Goal: Check status: Check status

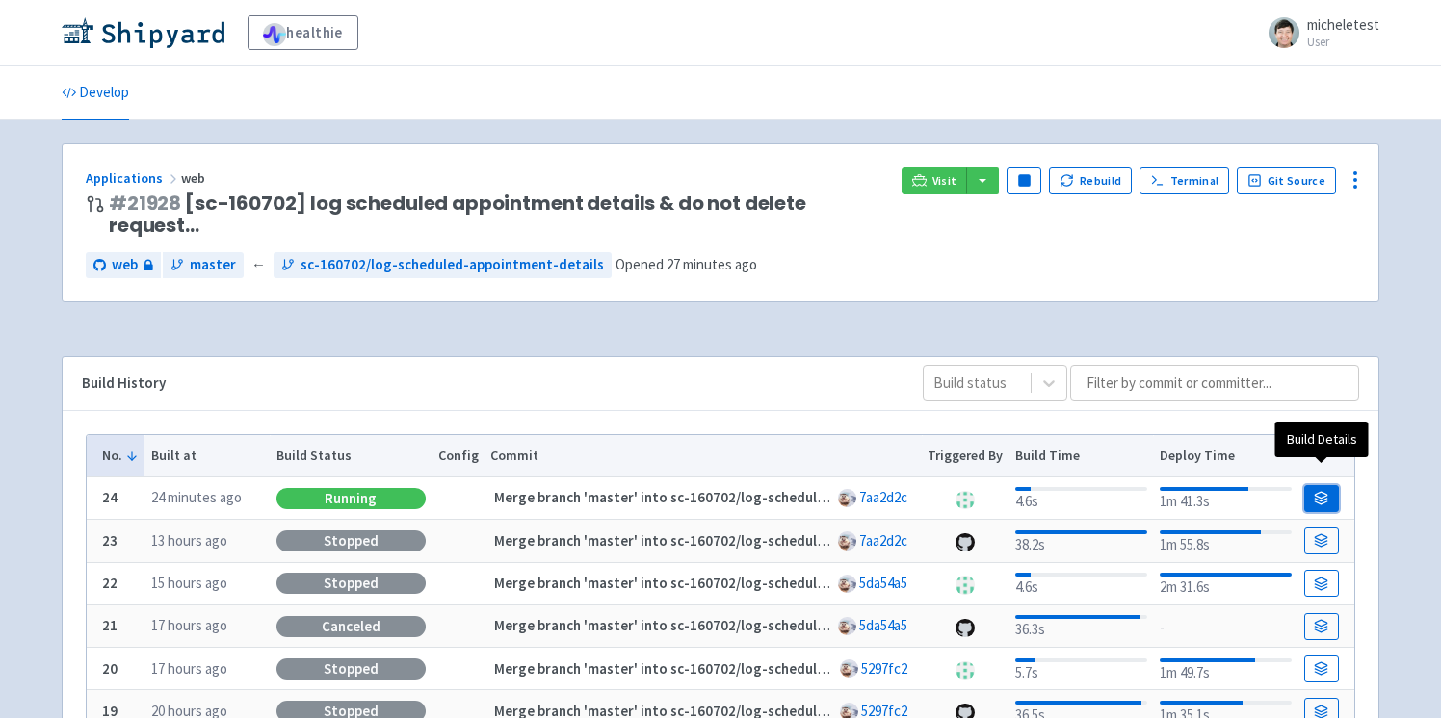
click at [1317, 499] on icon at bounding box center [1322, 500] width 13 height 3
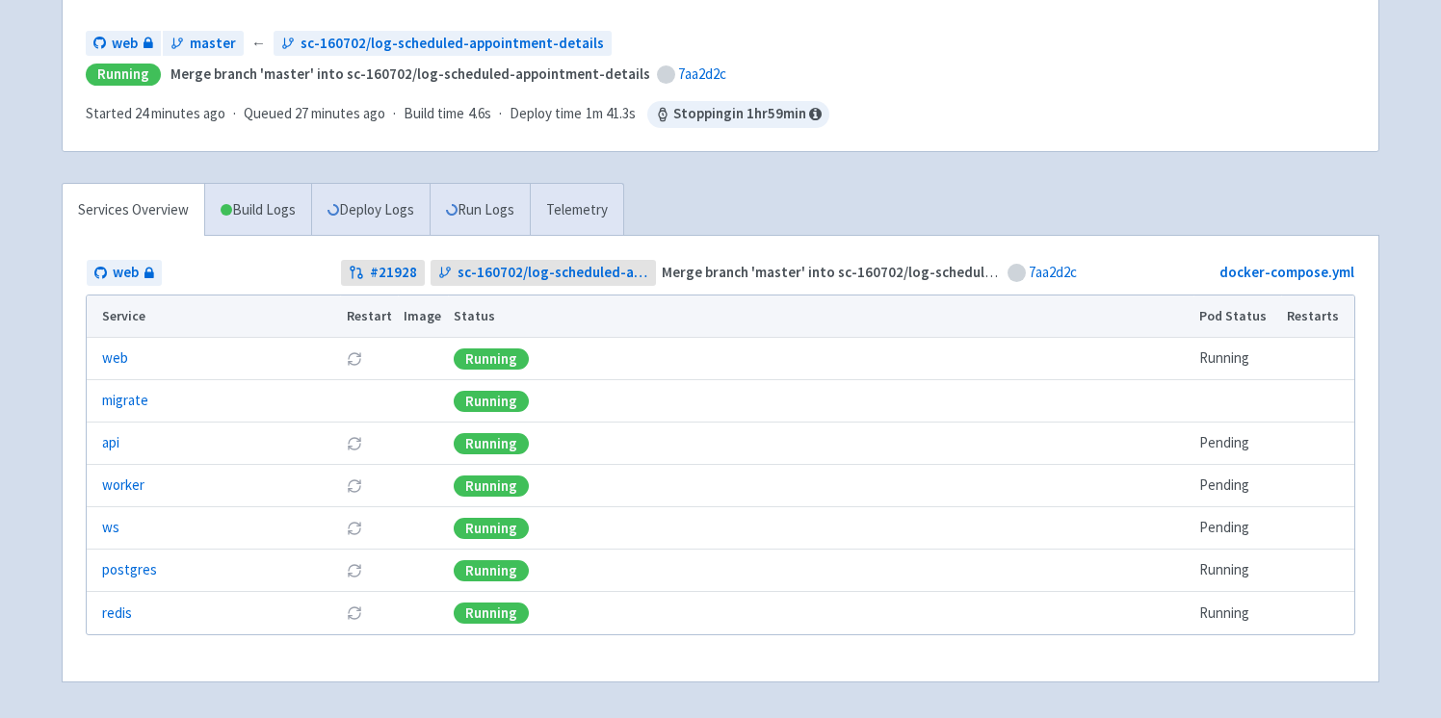
scroll to position [223, 0]
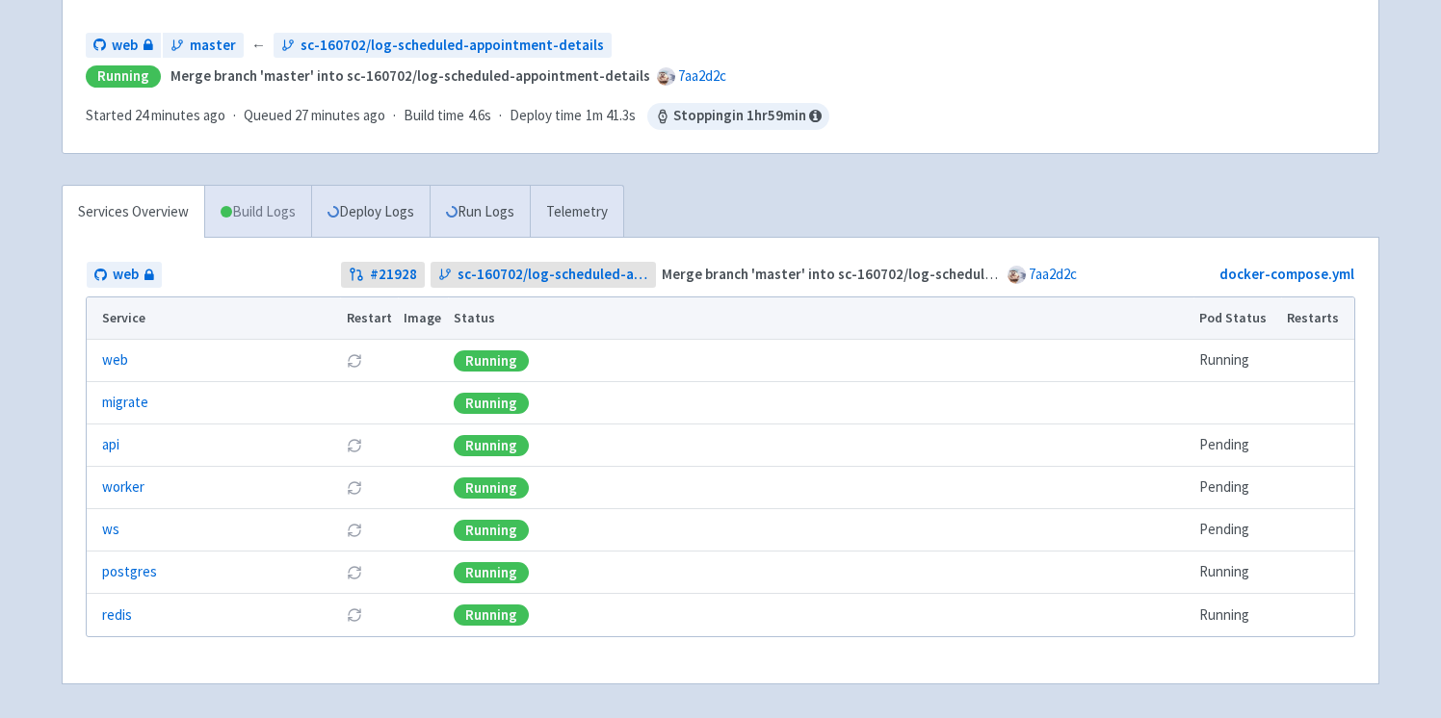
click at [251, 200] on link "Build Logs" at bounding box center [258, 212] width 106 height 53
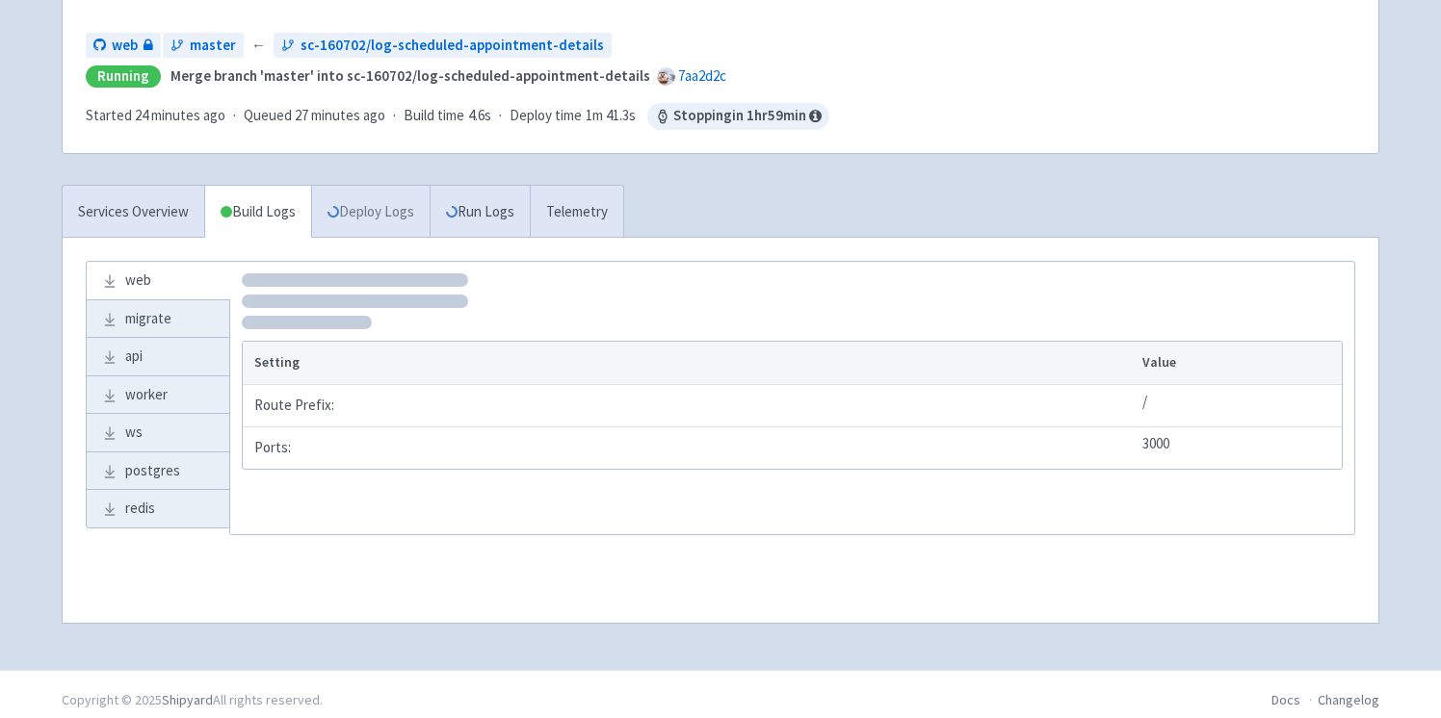
click at [343, 224] on link "Deploy Logs" at bounding box center [370, 212] width 118 height 53
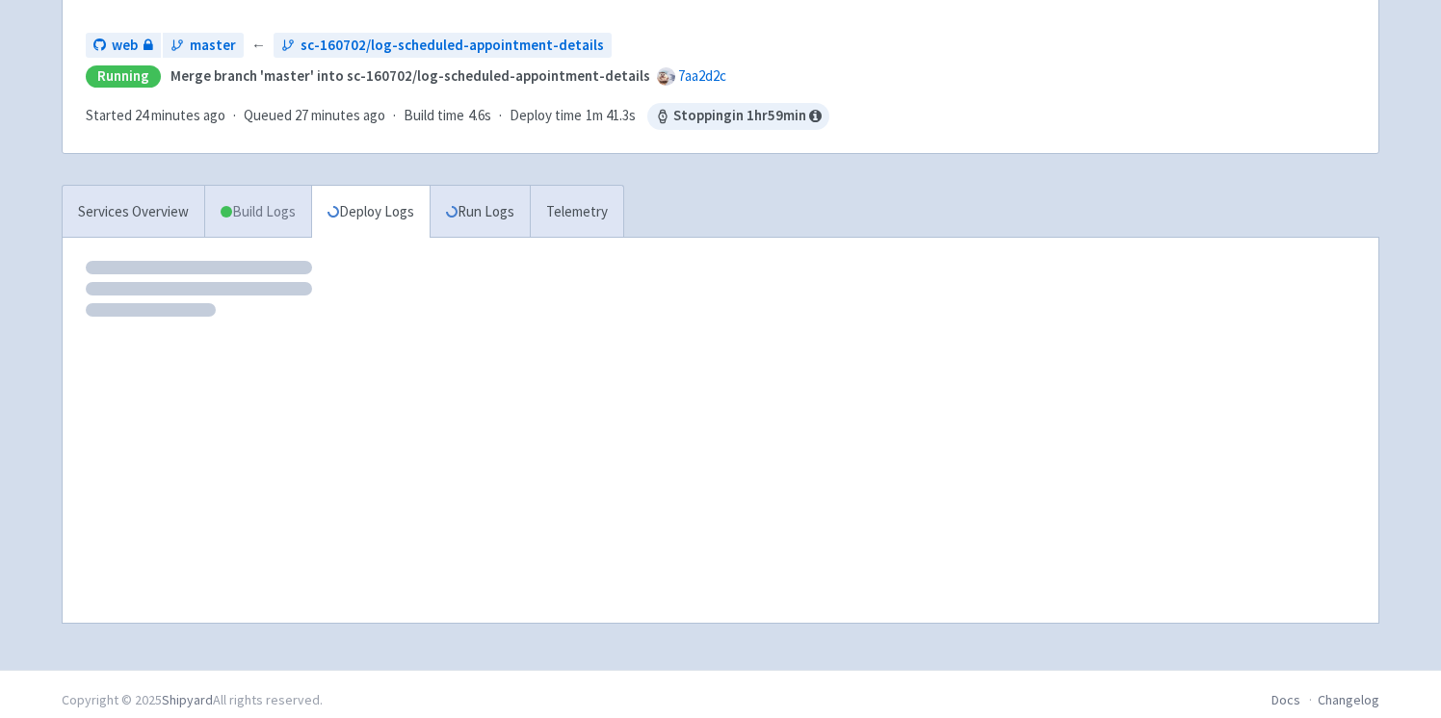
click at [251, 199] on link "Build Logs" at bounding box center [258, 212] width 106 height 53
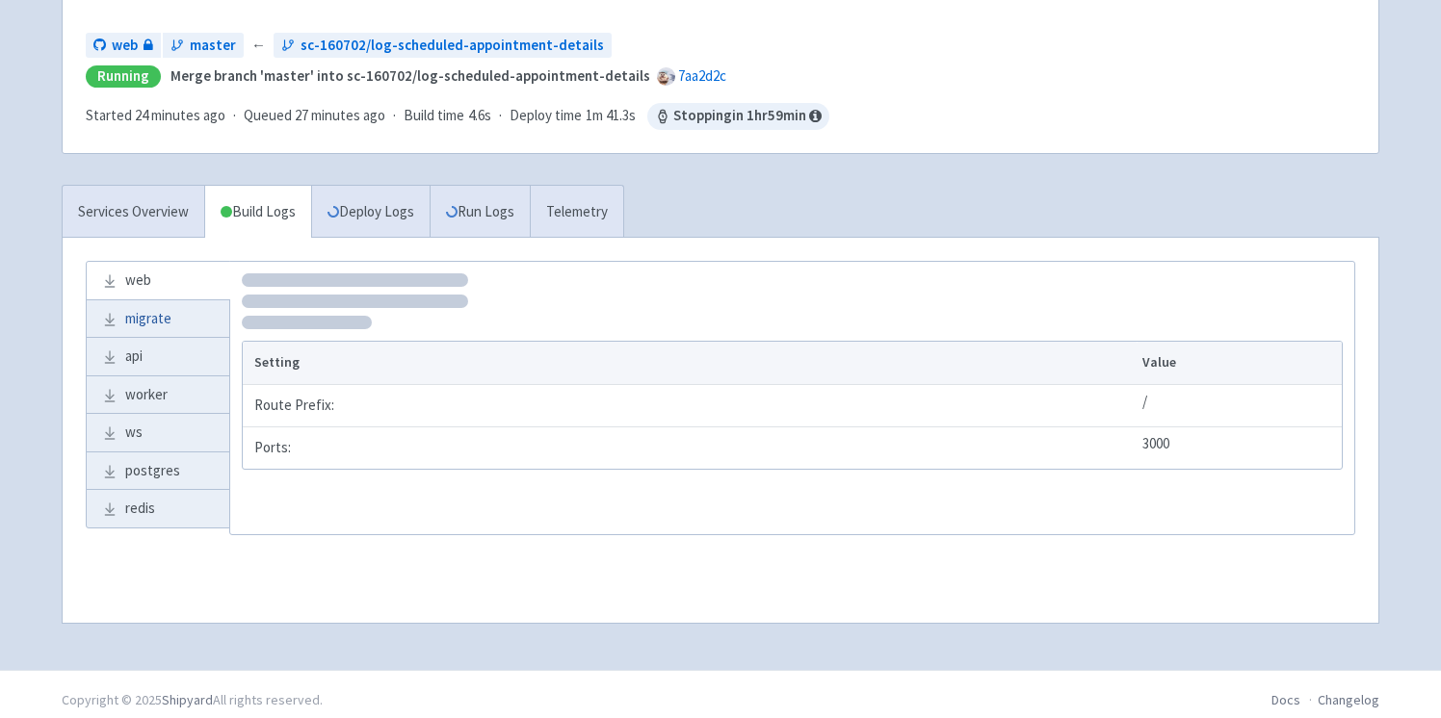
click at [169, 326] on link "migrate" at bounding box center [158, 319] width 143 height 38
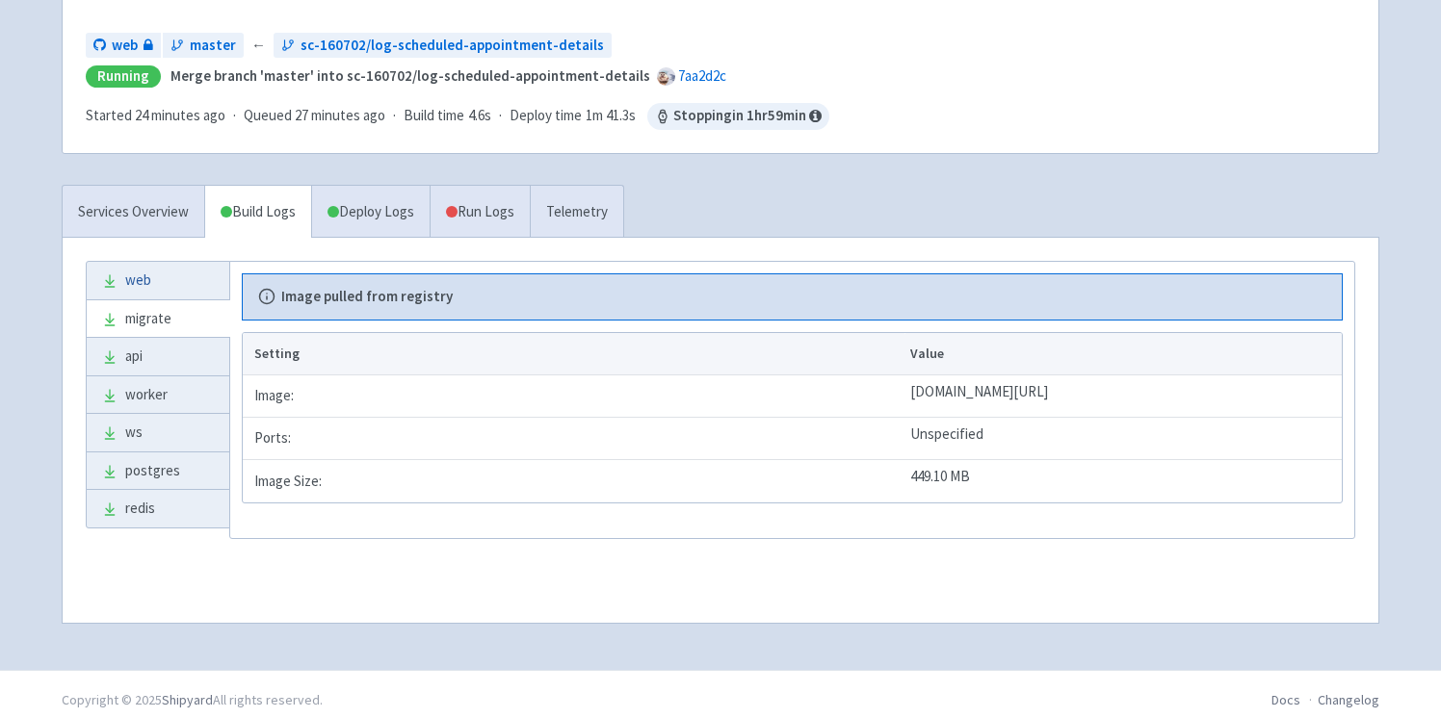
click at [139, 290] on link "web" at bounding box center [158, 281] width 143 height 38
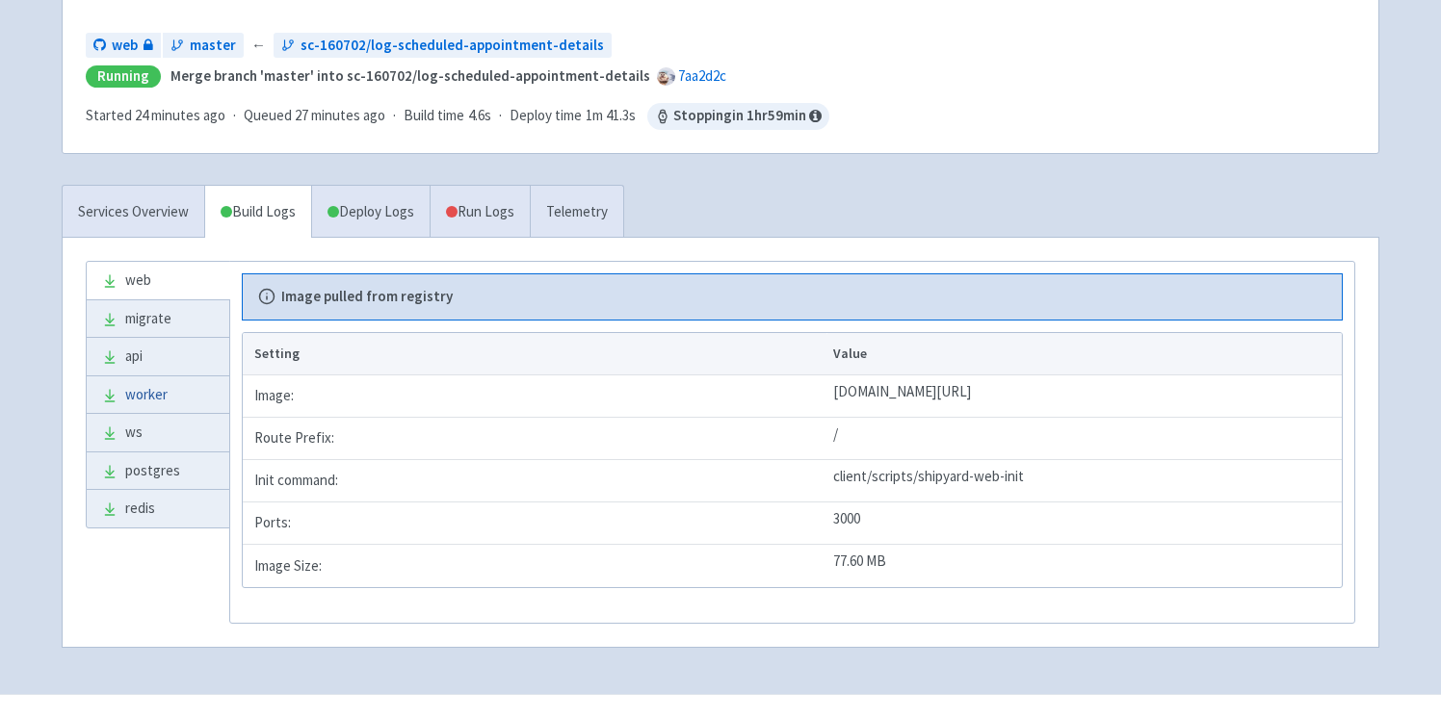
click at [147, 386] on link "worker" at bounding box center [158, 396] width 143 height 38
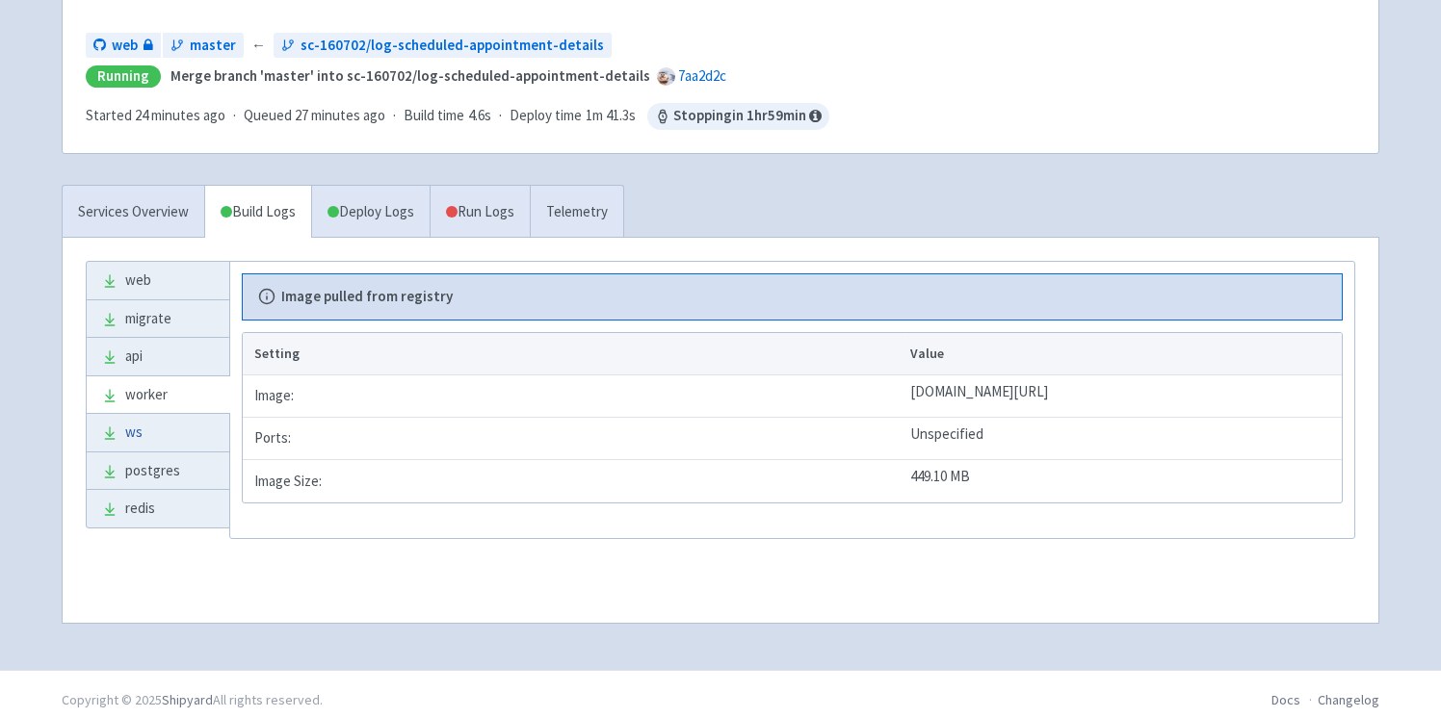
click at [147, 427] on link "ws" at bounding box center [158, 433] width 143 height 38
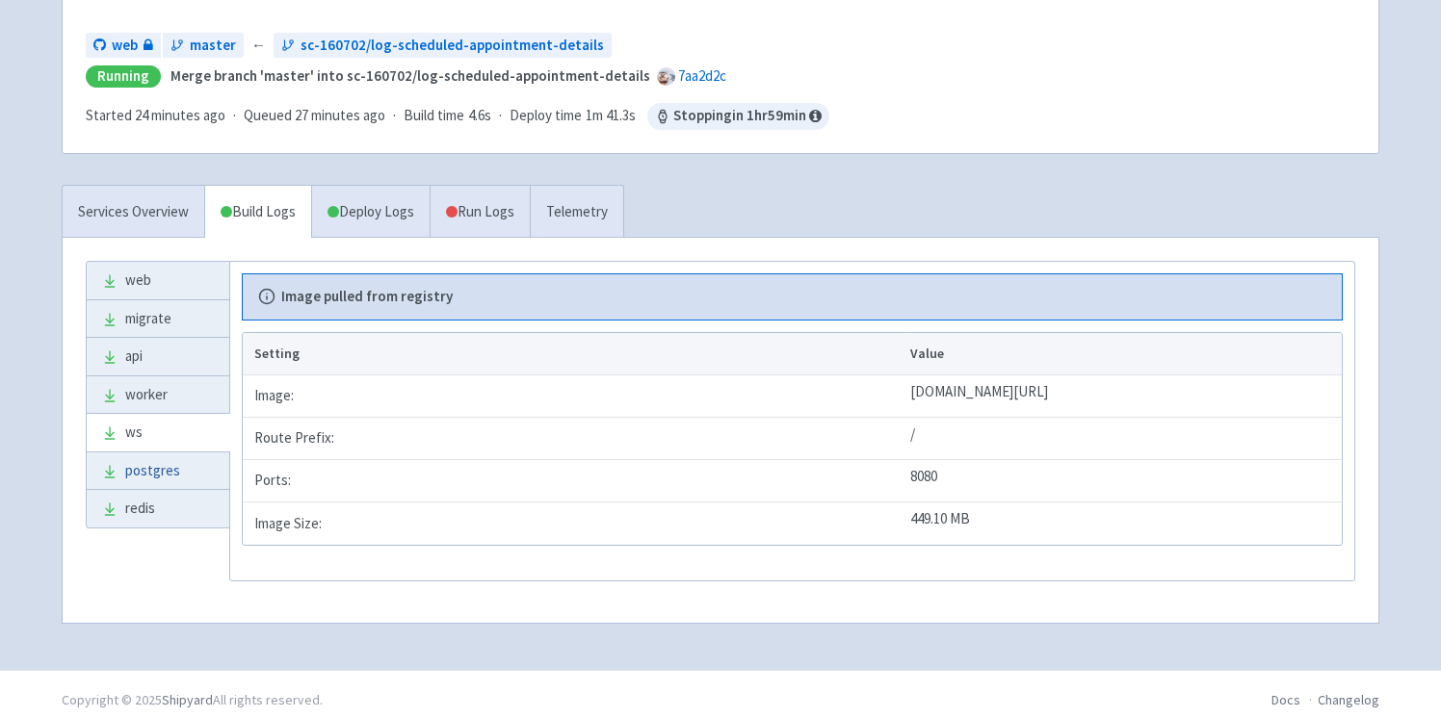
click at [152, 477] on link "postgres" at bounding box center [158, 472] width 143 height 38
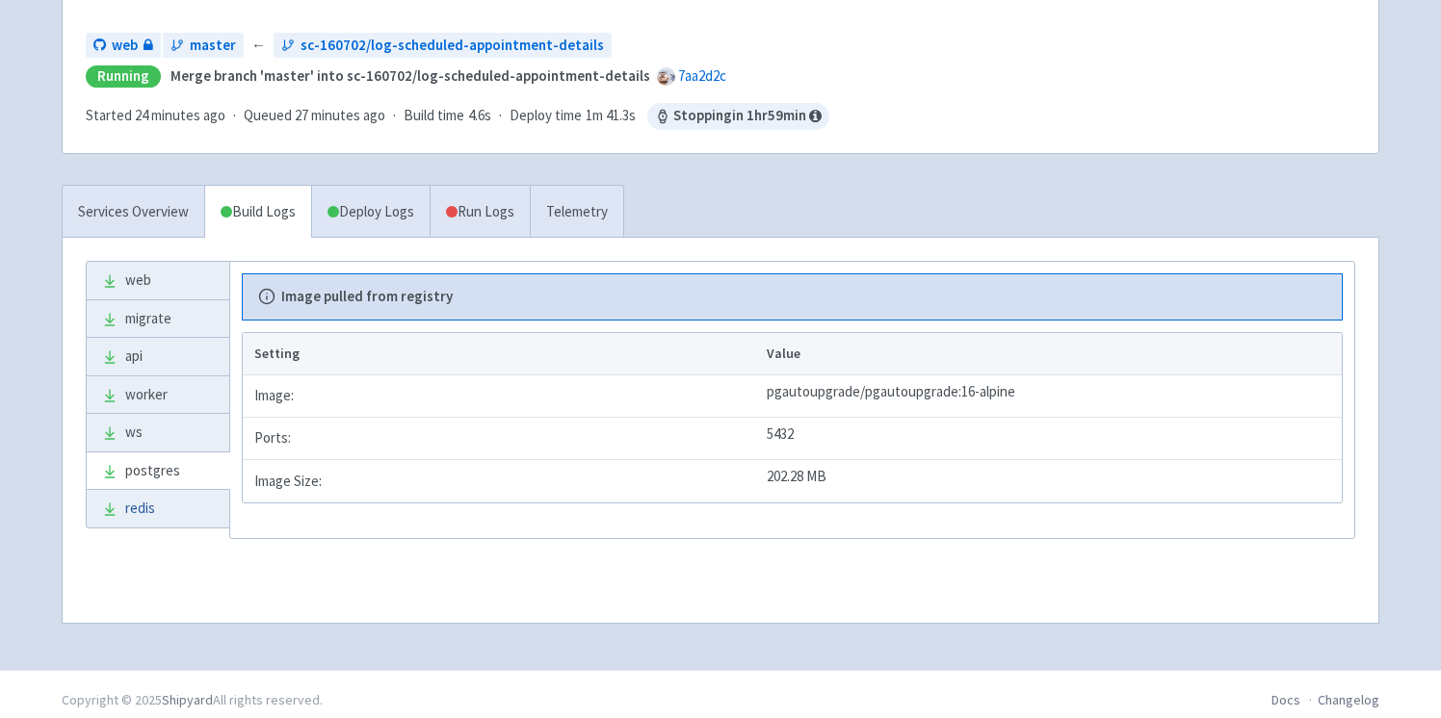
click at [152, 508] on link "redis" at bounding box center [158, 509] width 143 height 38
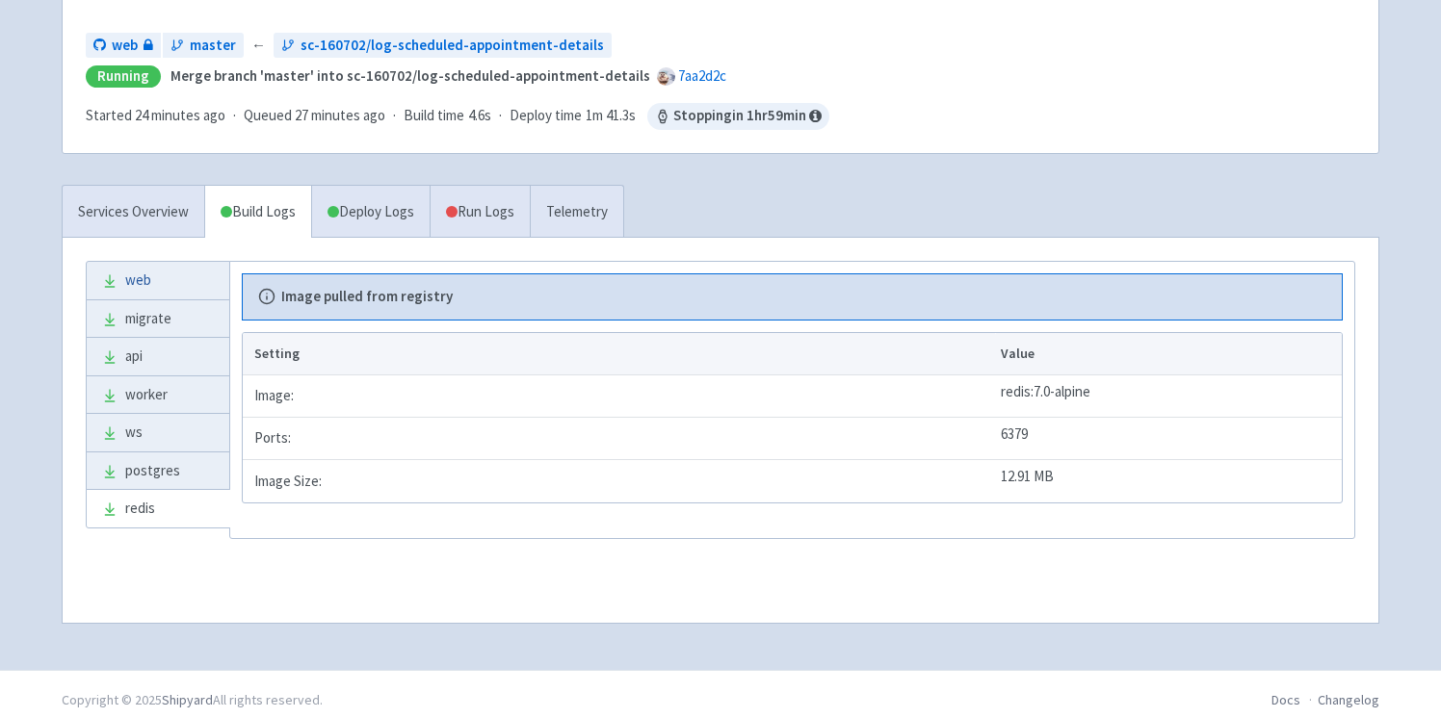
click at [142, 292] on link "web" at bounding box center [158, 281] width 143 height 38
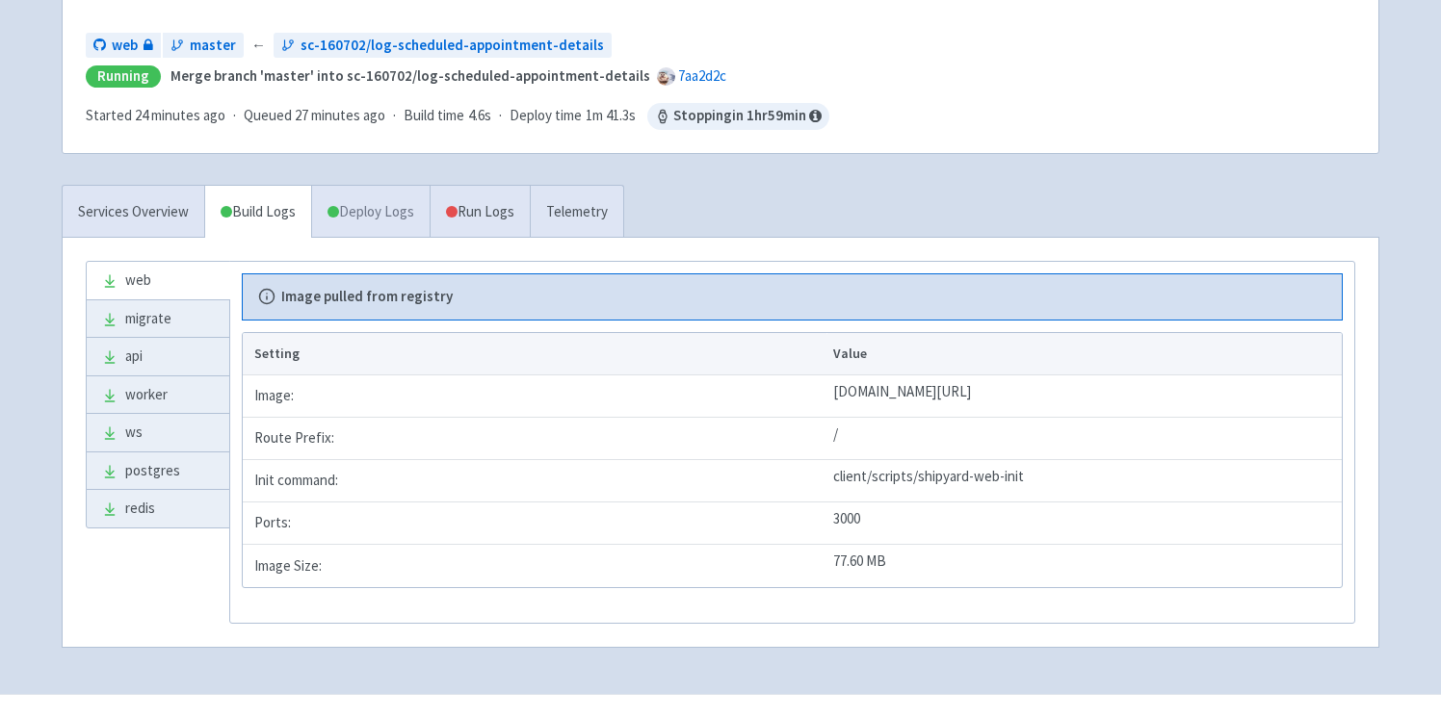
click at [366, 216] on link "Deploy Logs" at bounding box center [370, 212] width 118 height 53
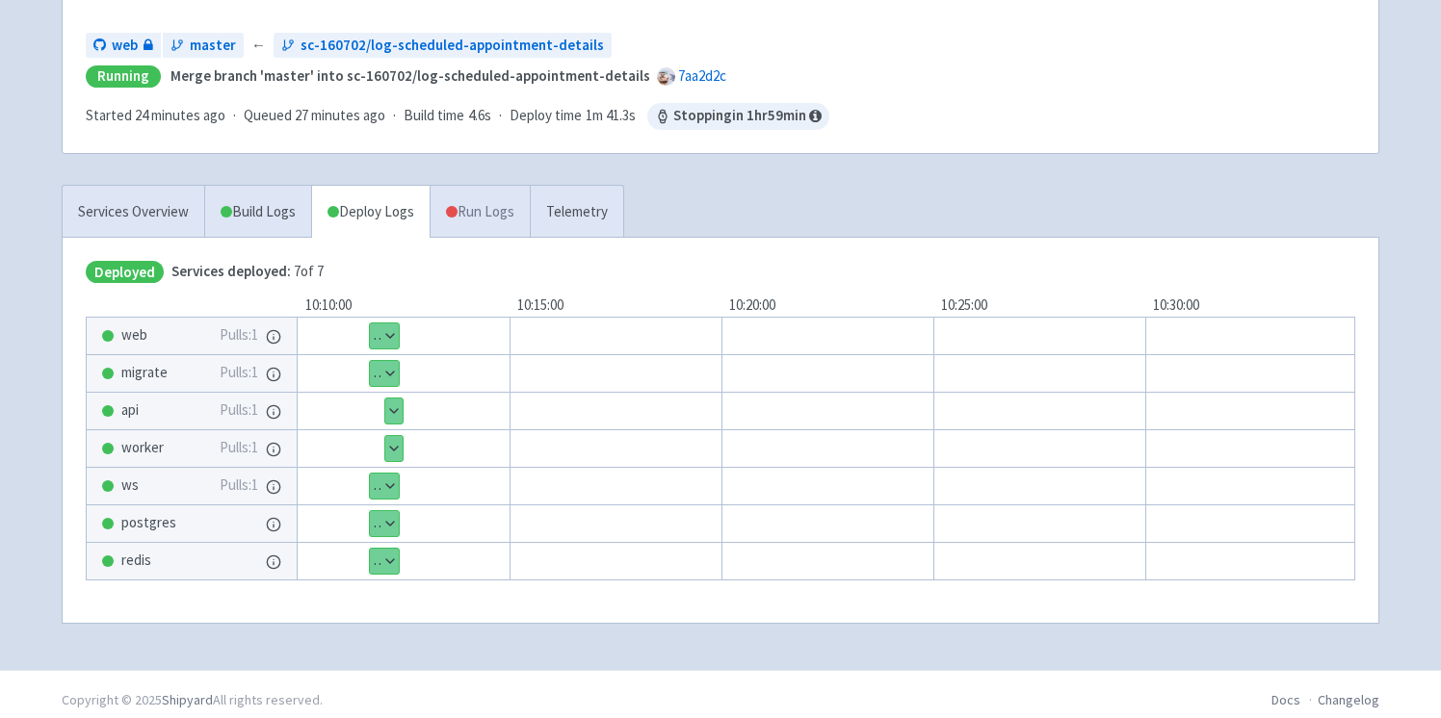
click at [452, 205] on link "Run Logs" at bounding box center [480, 212] width 100 height 53
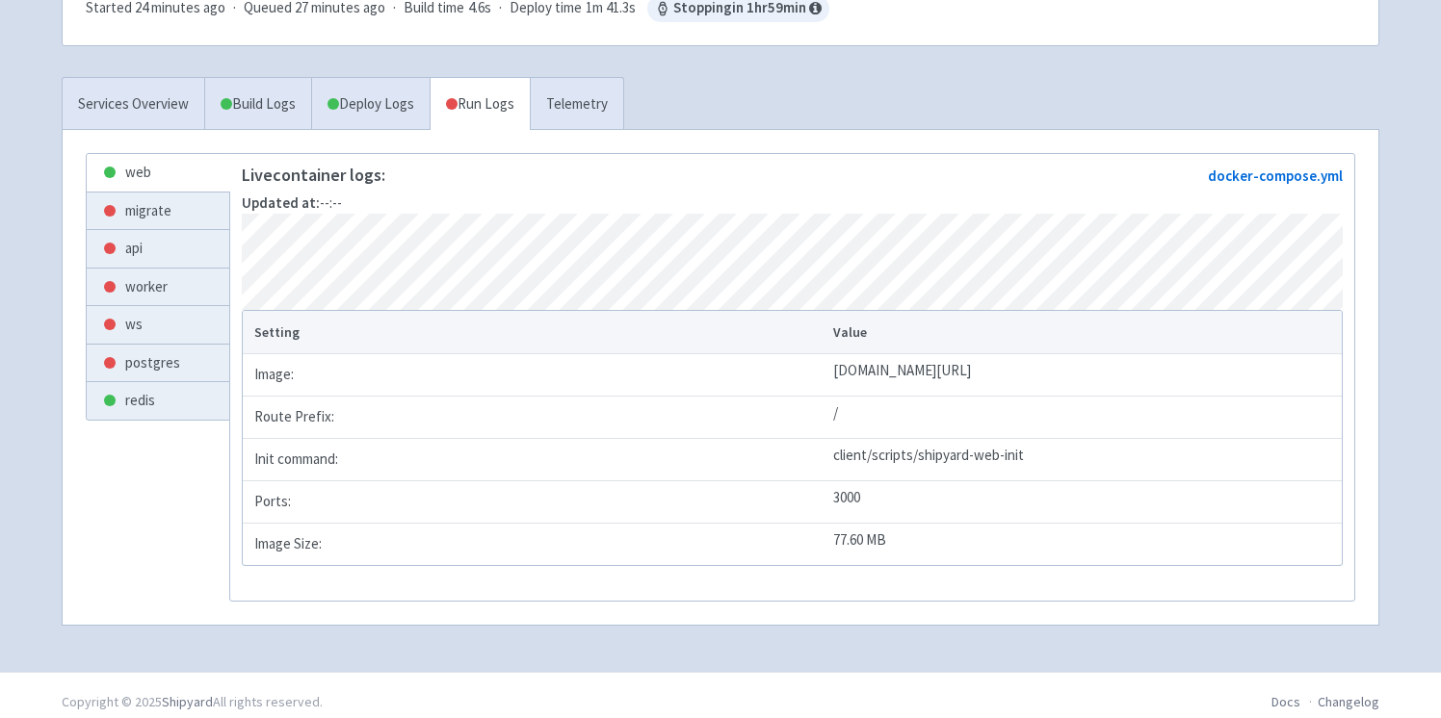
scroll to position [311, 0]
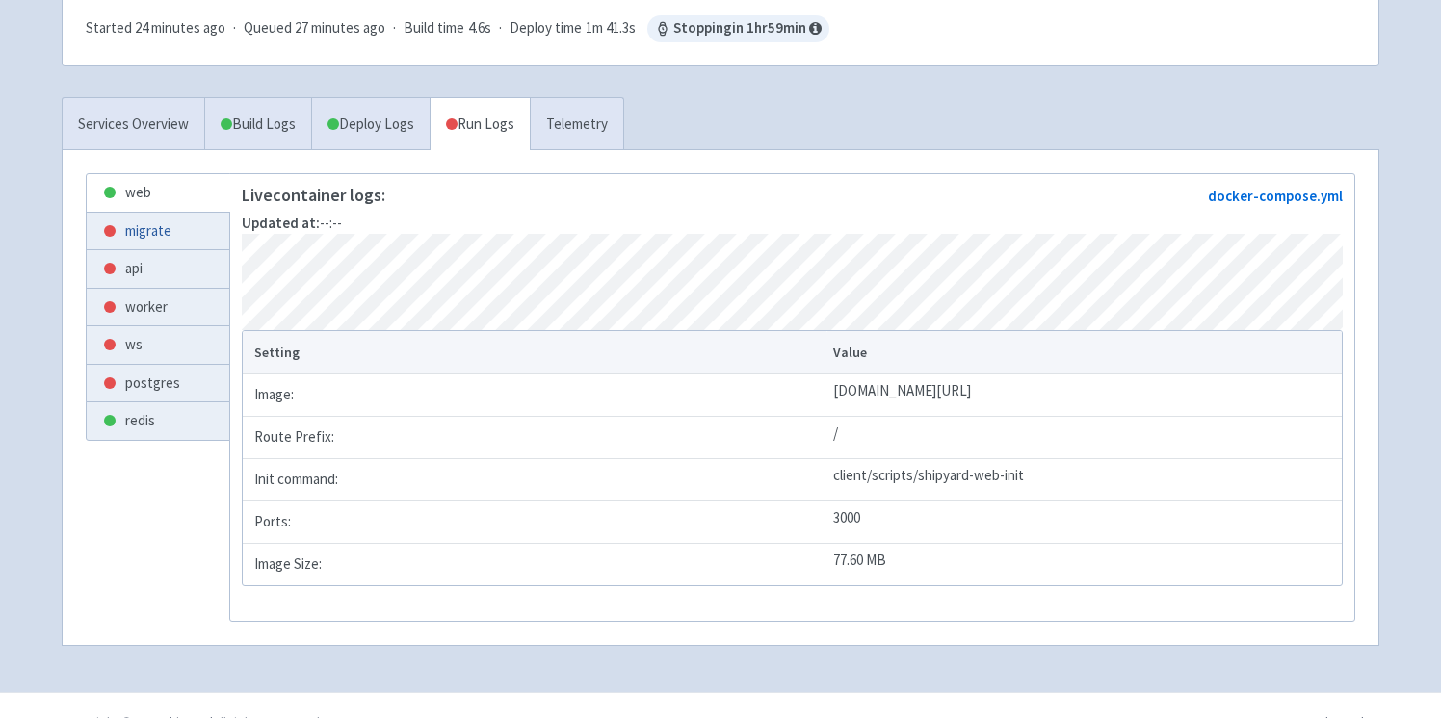
click at [165, 240] on link "migrate" at bounding box center [158, 232] width 143 height 38
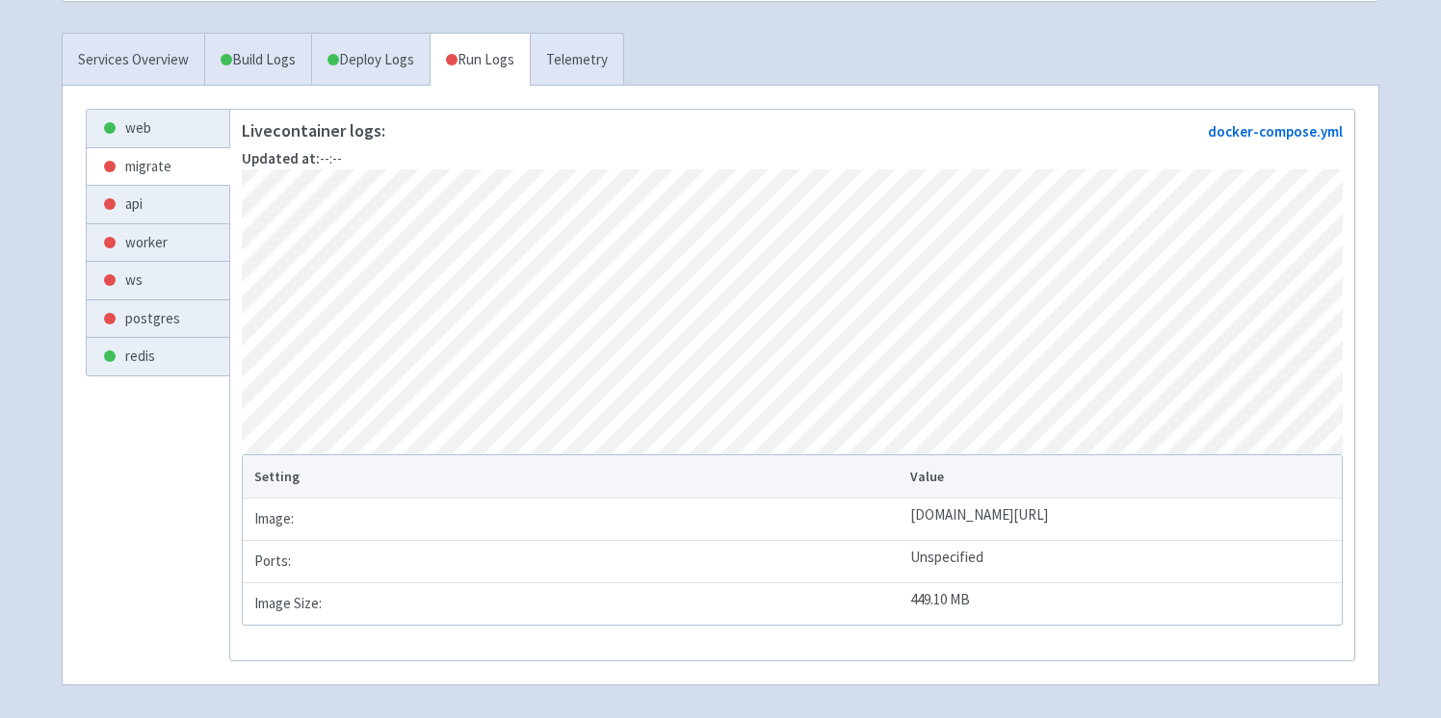
scroll to position [373, 0]
click at [125, 209] on link "api" at bounding box center [158, 208] width 143 height 38
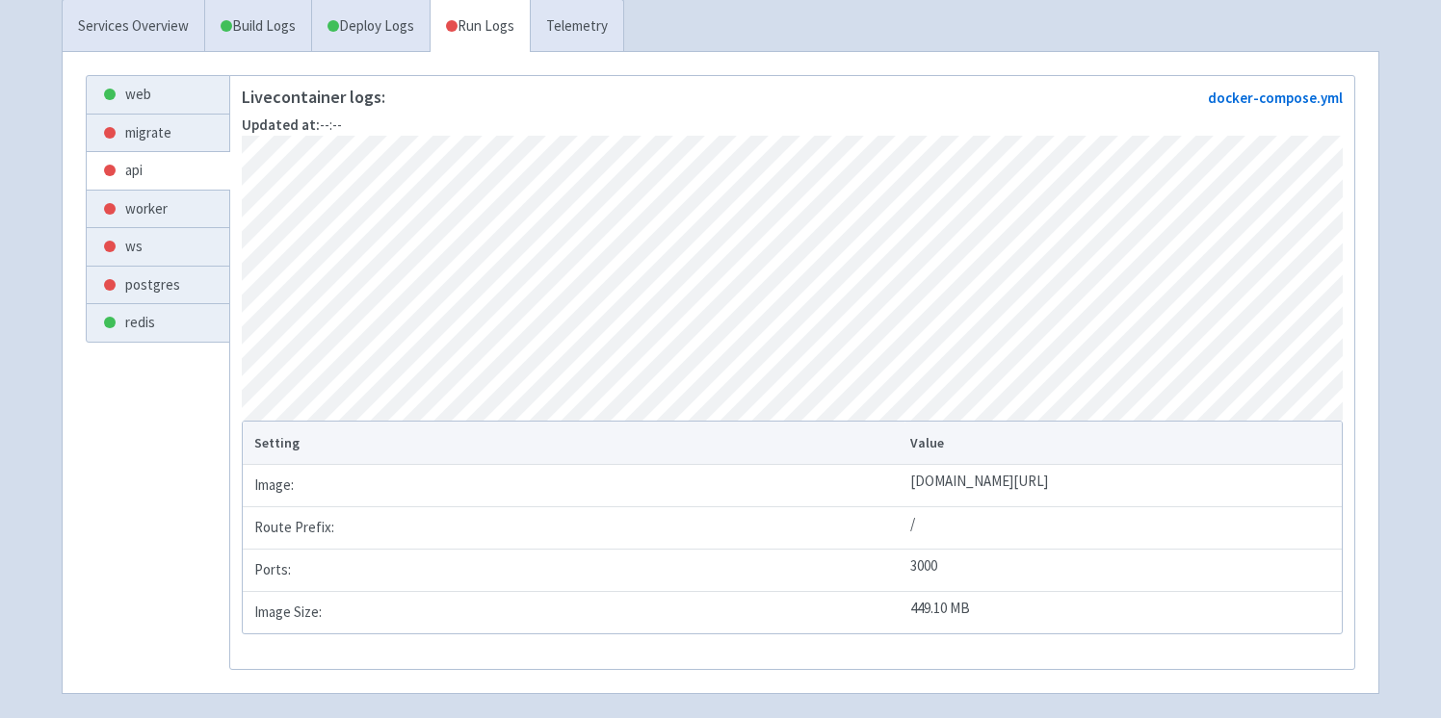
scroll to position [366, 0]
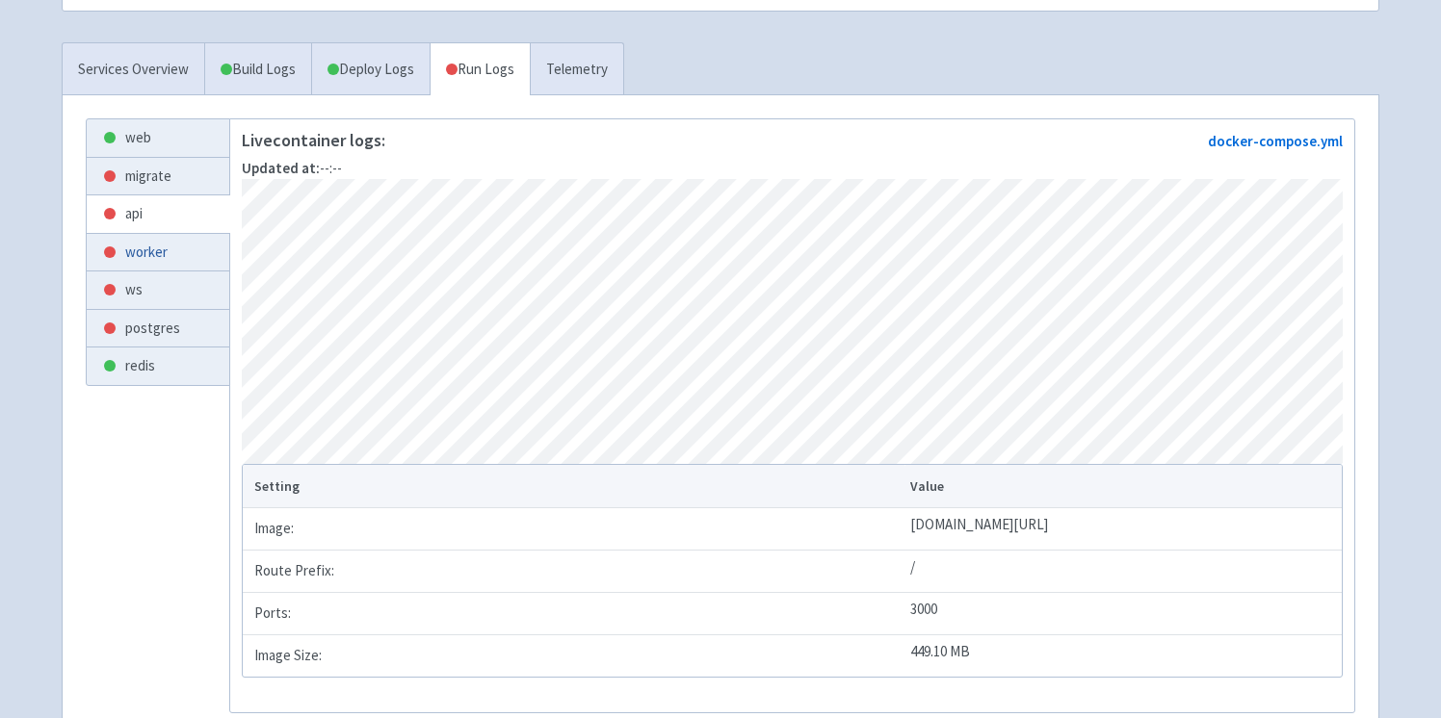
click at [133, 255] on link "worker" at bounding box center [158, 253] width 143 height 38
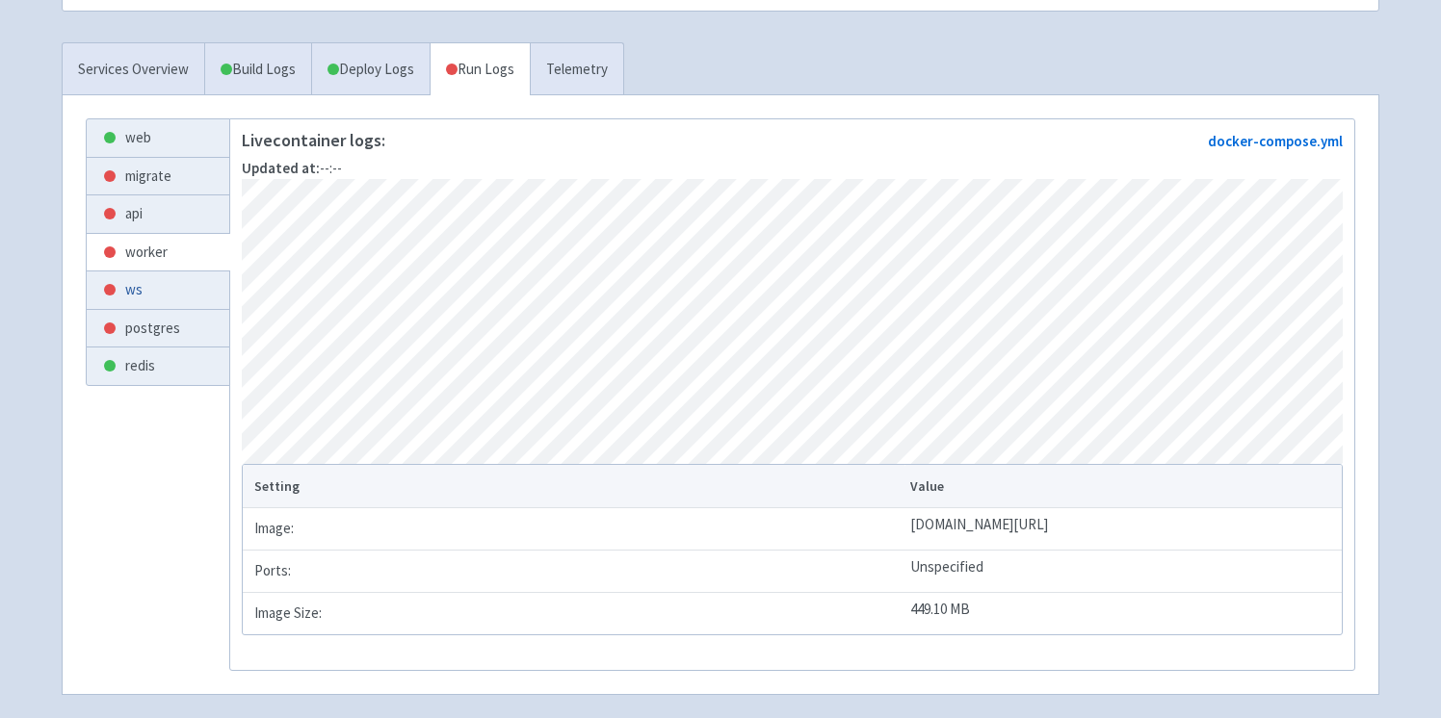
click at [134, 276] on link "ws" at bounding box center [158, 291] width 143 height 38
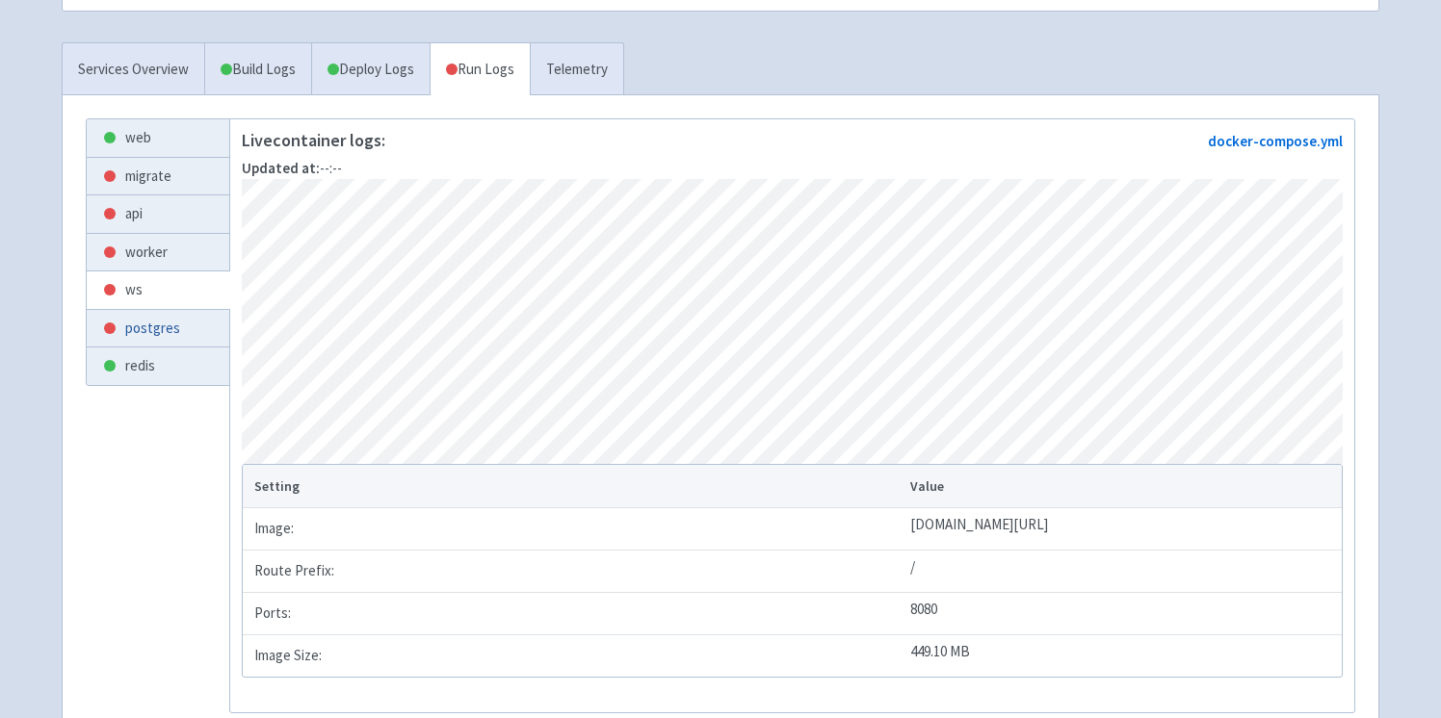
click at [144, 337] on link "postgres" at bounding box center [158, 329] width 143 height 38
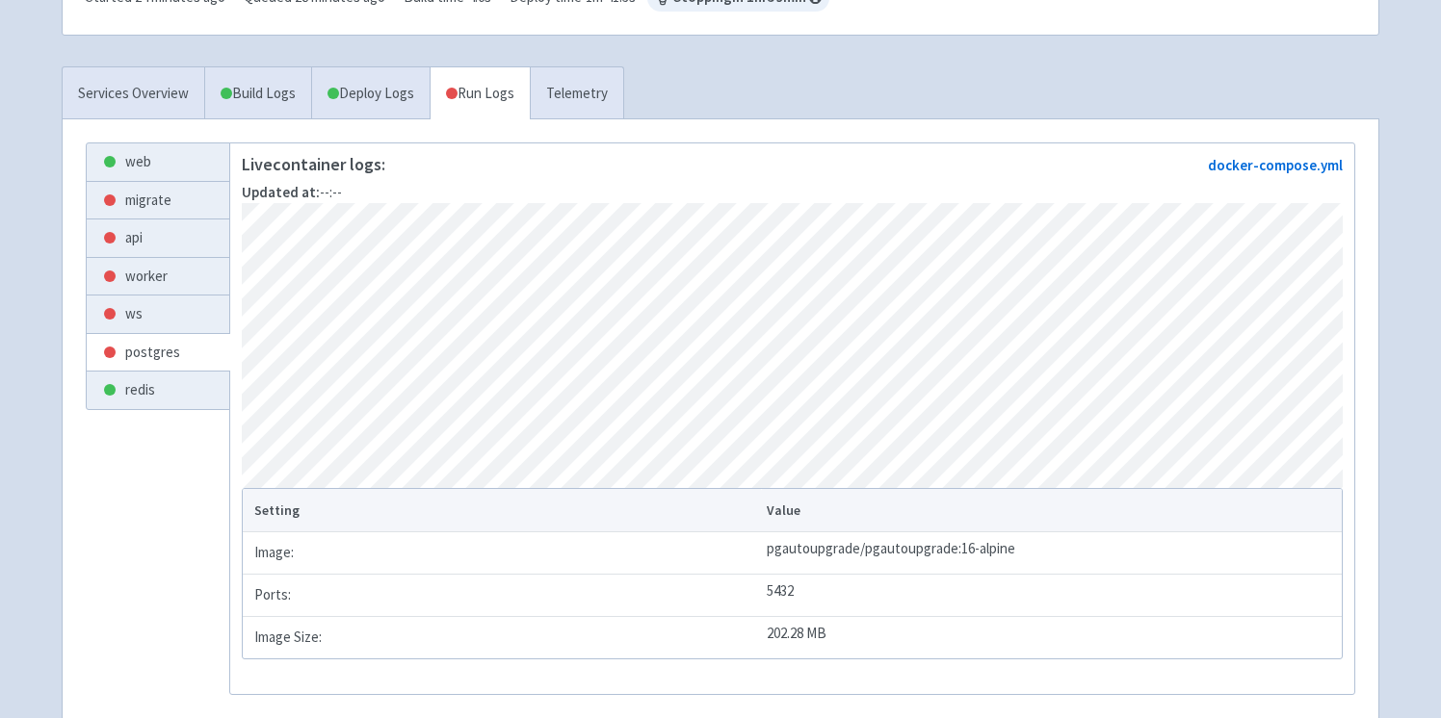
scroll to position [326, 0]
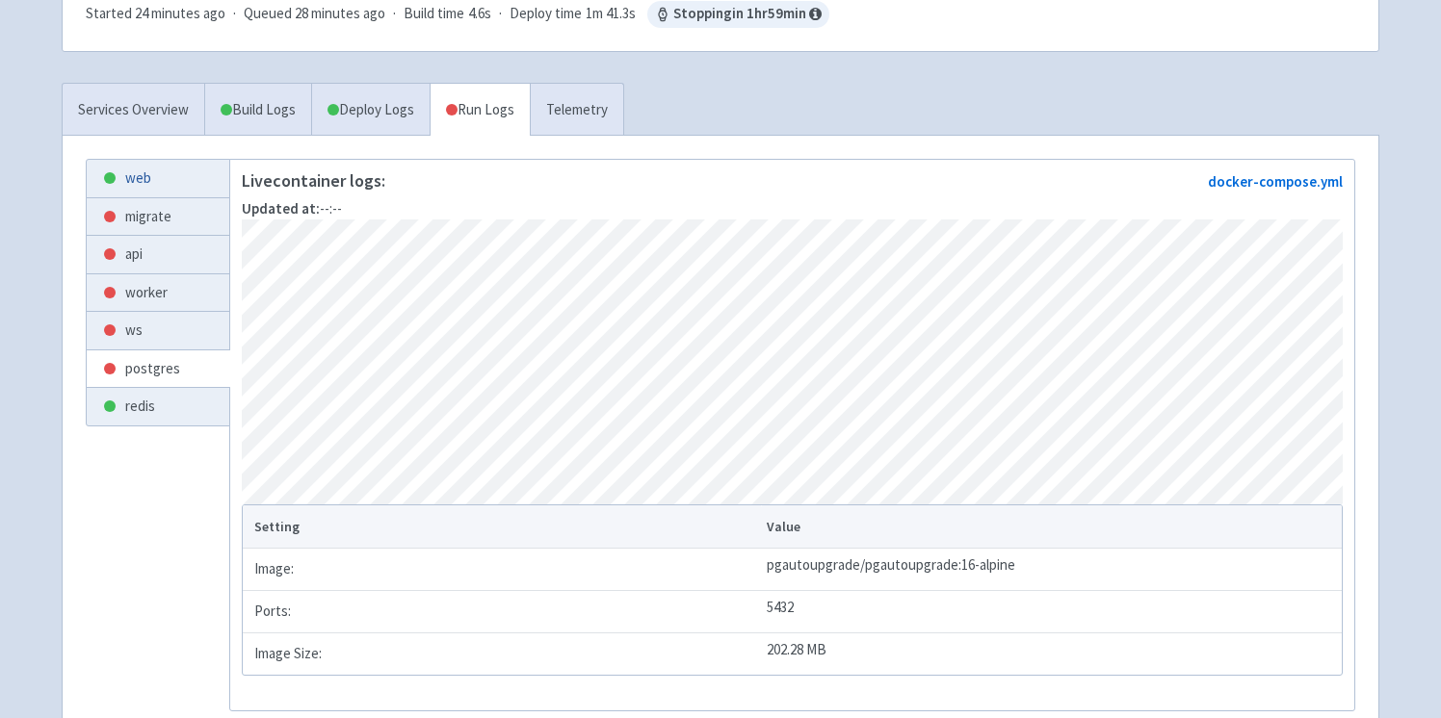
click at [168, 179] on link "web" at bounding box center [158, 179] width 143 height 38
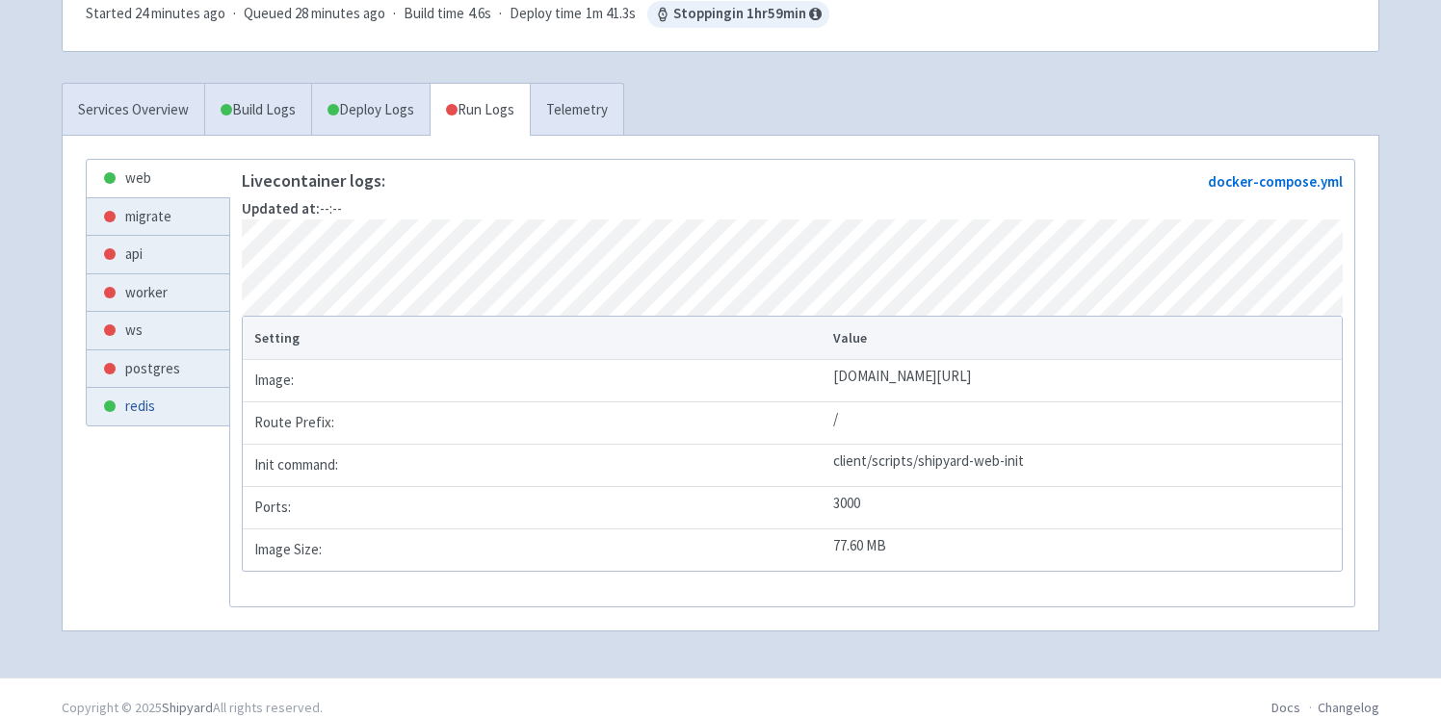
click at [172, 405] on link "redis" at bounding box center [158, 407] width 143 height 38
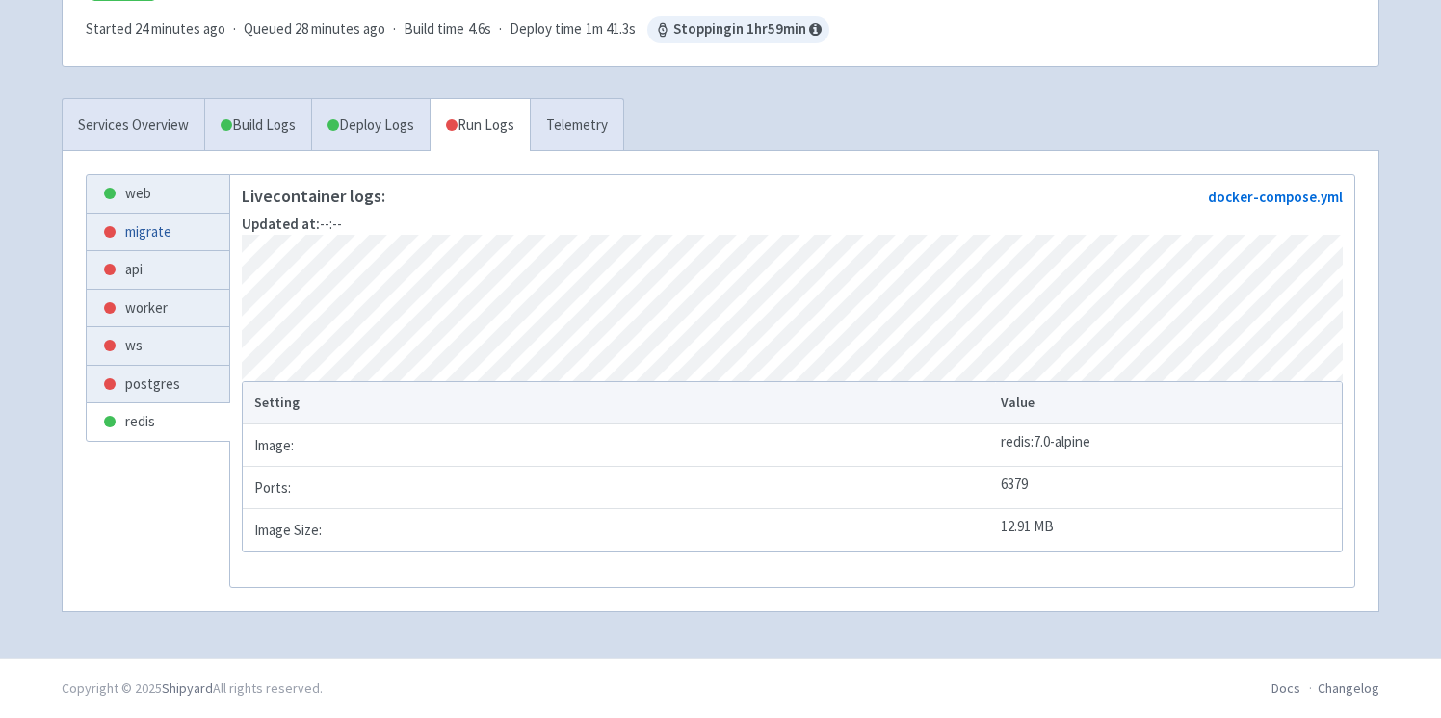
click at [185, 214] on link "migrate" at bounding box center [158, 233] width 143 height 38
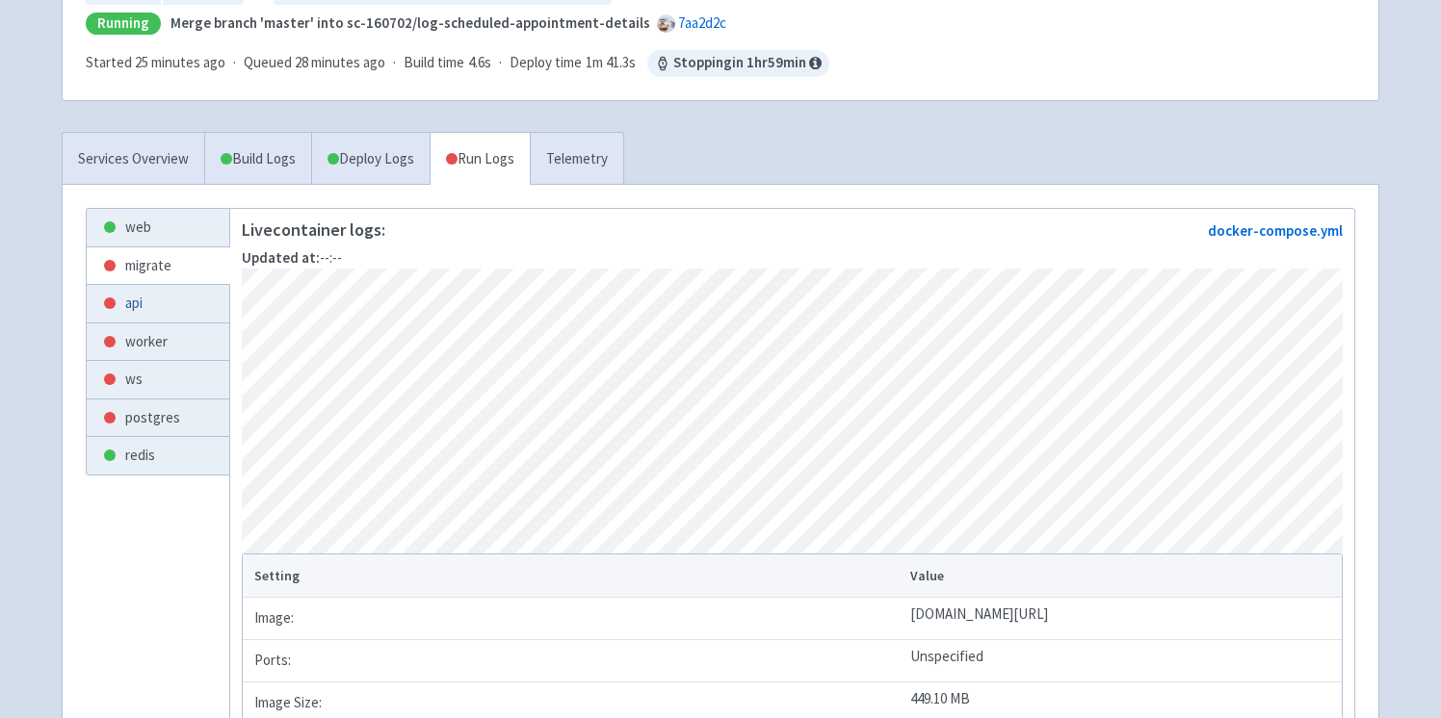
scroll to position [280, 0]
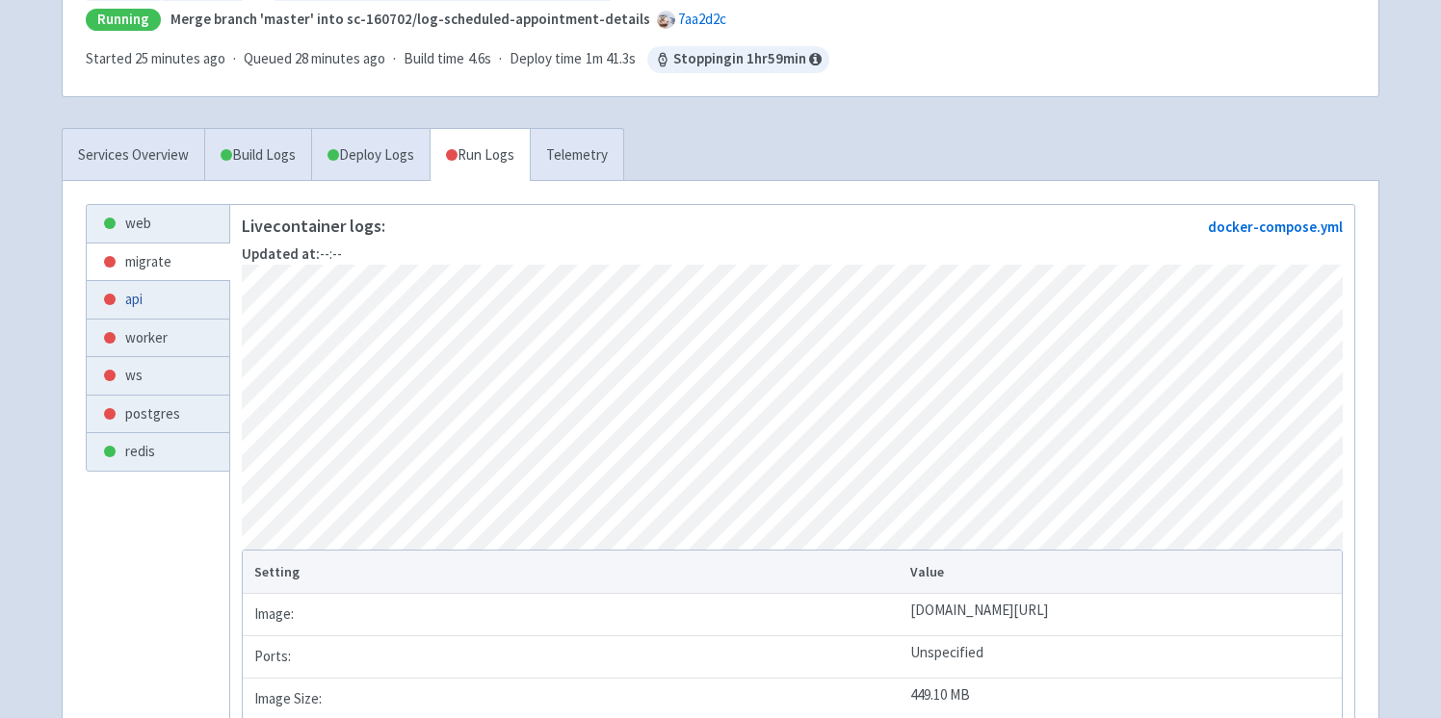
click at [142, 299] on link "api" at bounding box center [158, 300] width 143 height 38
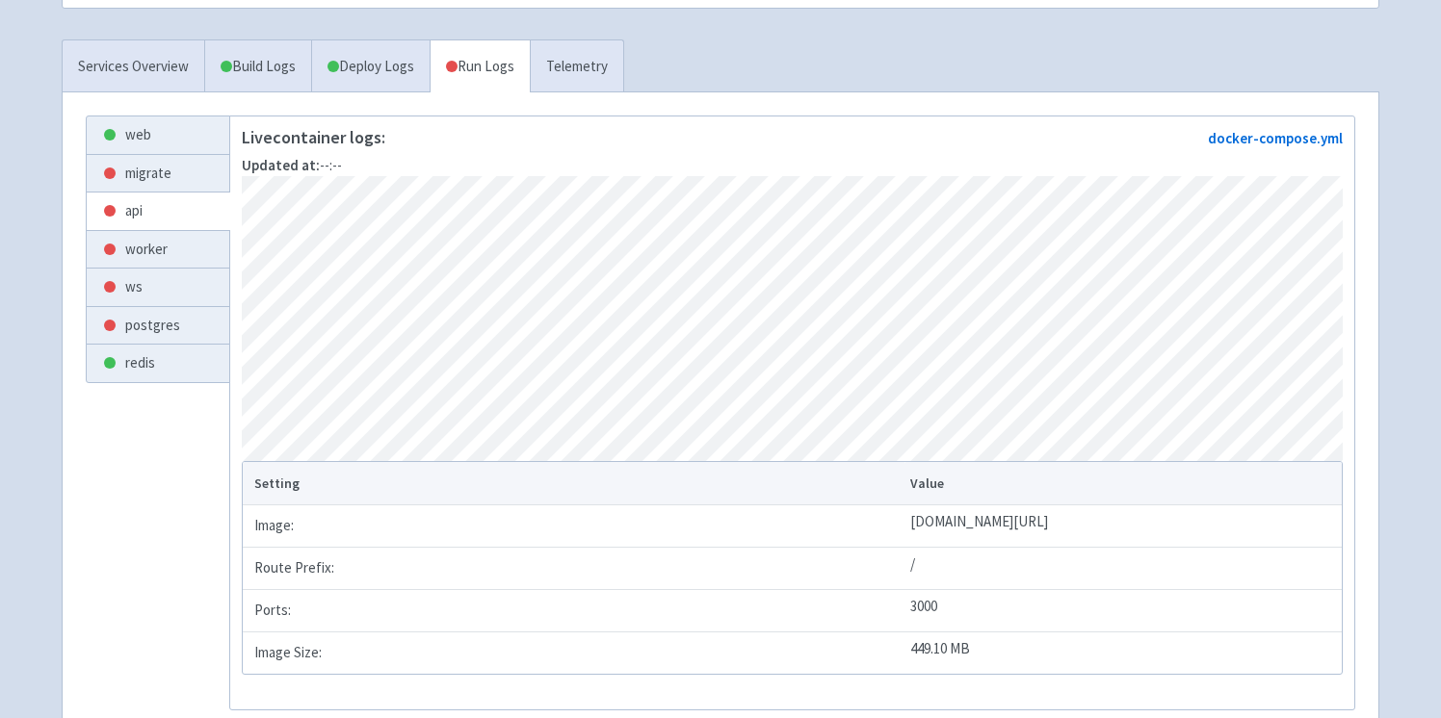
scroll to position [336, 0]
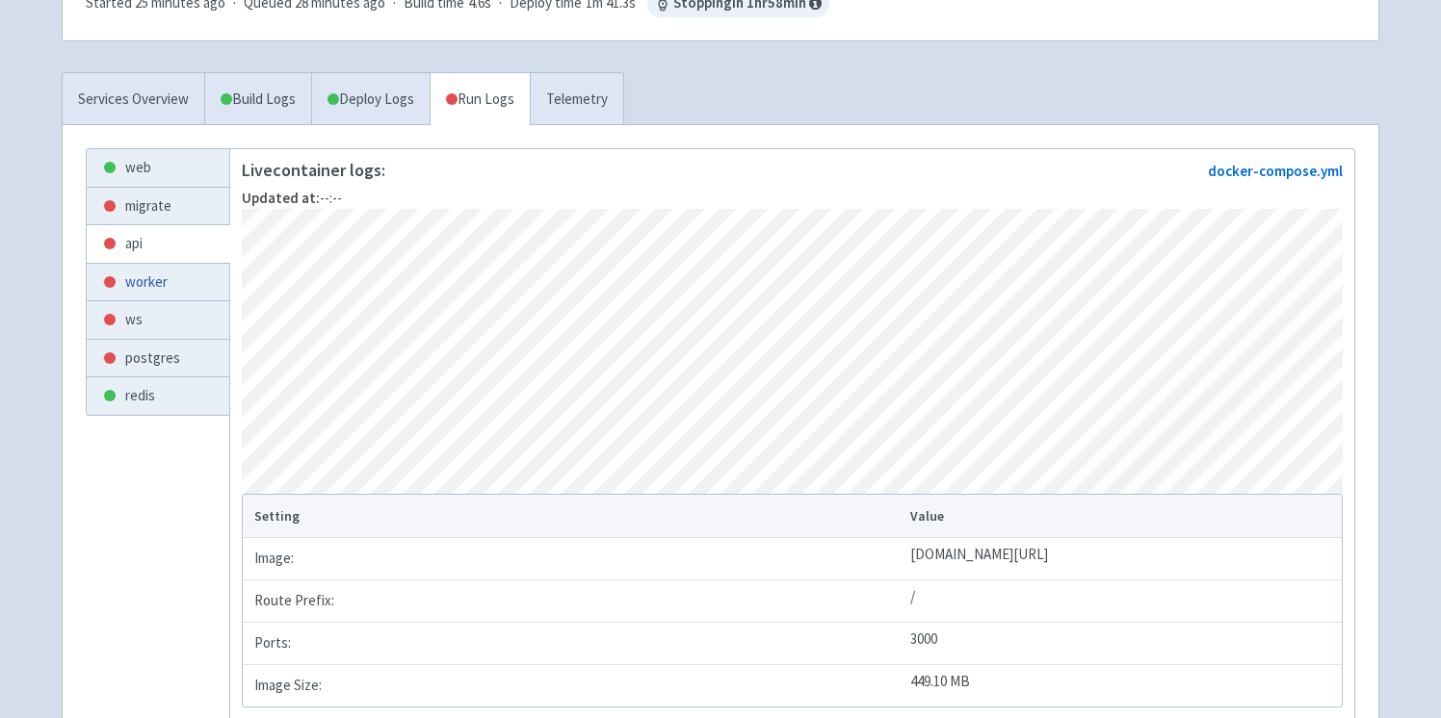
click at [160, 288] on link "worker" at bounding box center [158, 283] width 143 height 38
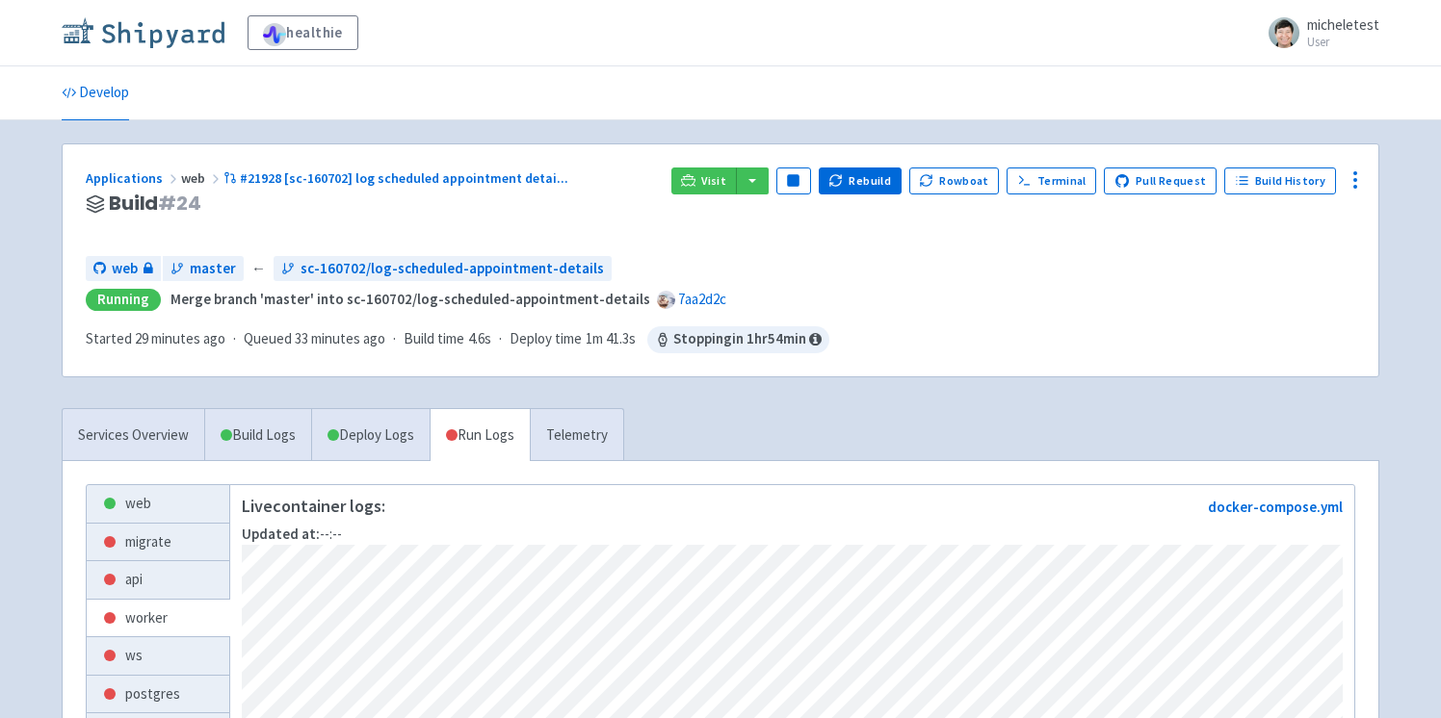
click at [106, 29] on img at bounding box center [143, 32] width 163 height 31
